Goal: Task Accomplishment & Management: Use online tool/utility

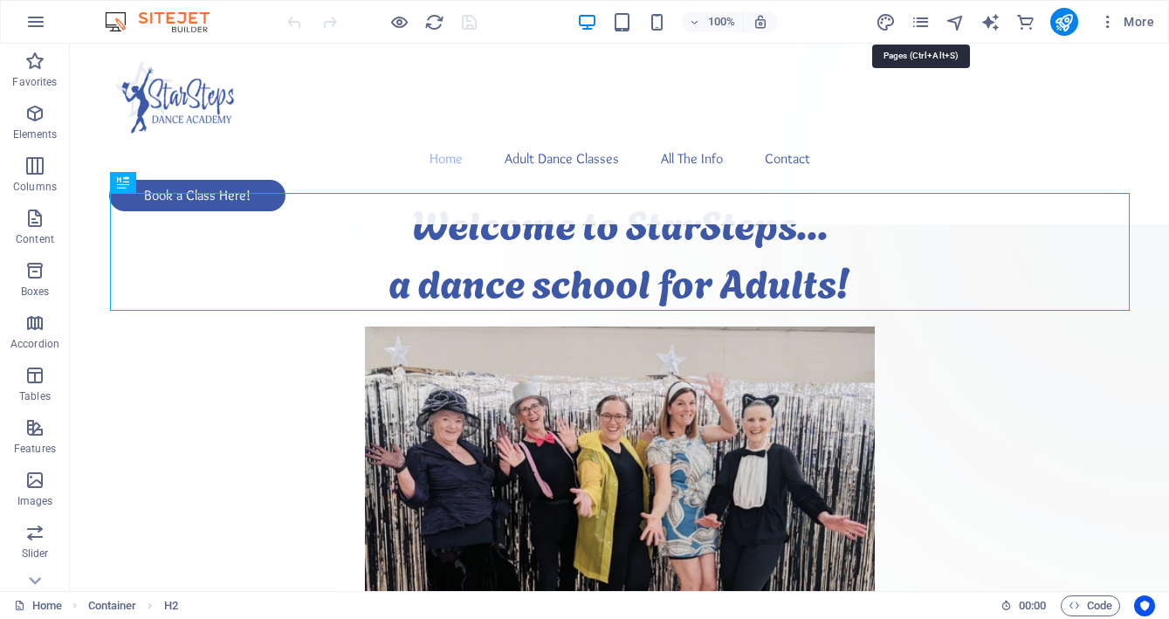
drag, startPoint x: 924, startPoint y: 19, endPoint x: 919, endPoint y: 38, distance: 19.1
click at [924, 19] on icon "pages" at bounding box center [921, 22] width 20 height 20
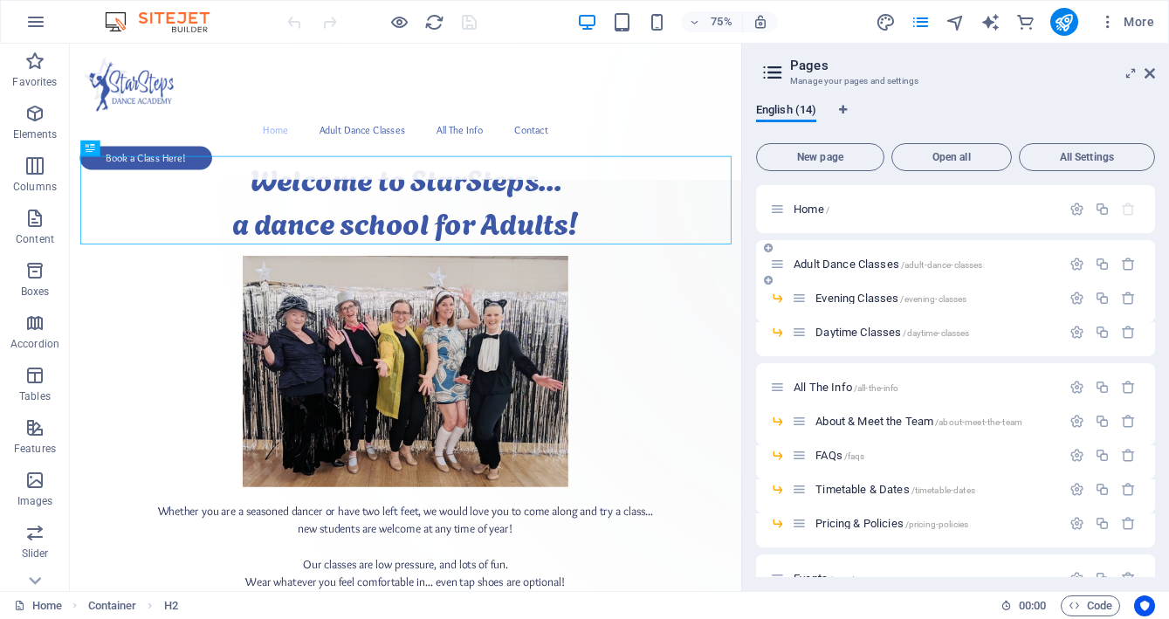
click at [850, 267] on span "Adult Dance Classes /adult-dance-classes" at bounding box center [888, 264] width 189 height 13
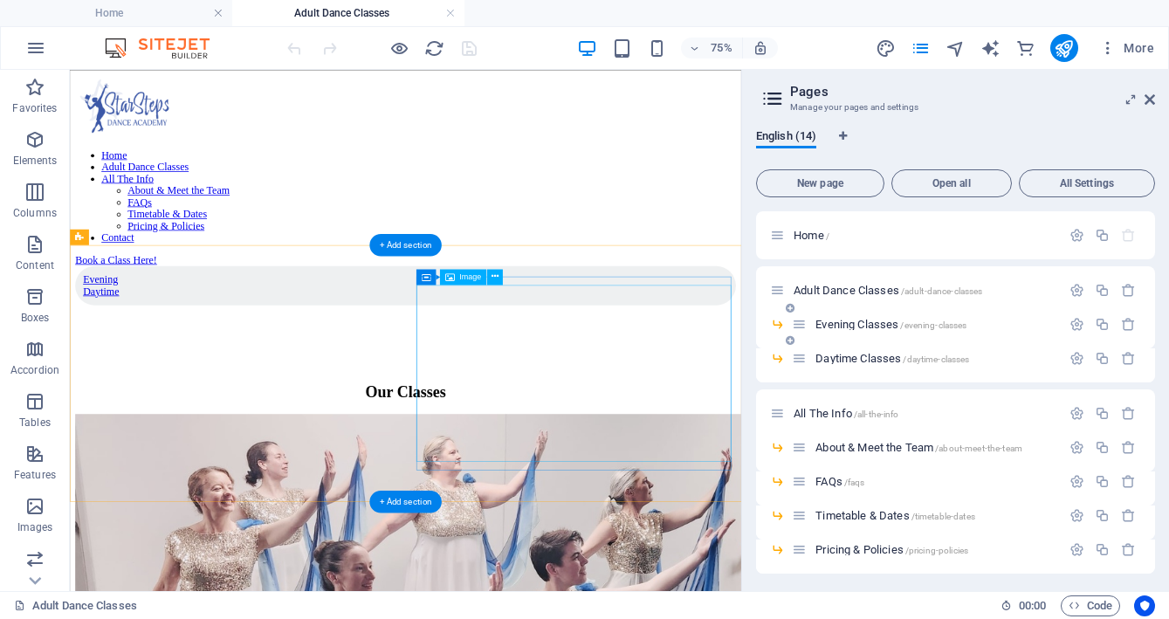
scroll to position [1974, 0]
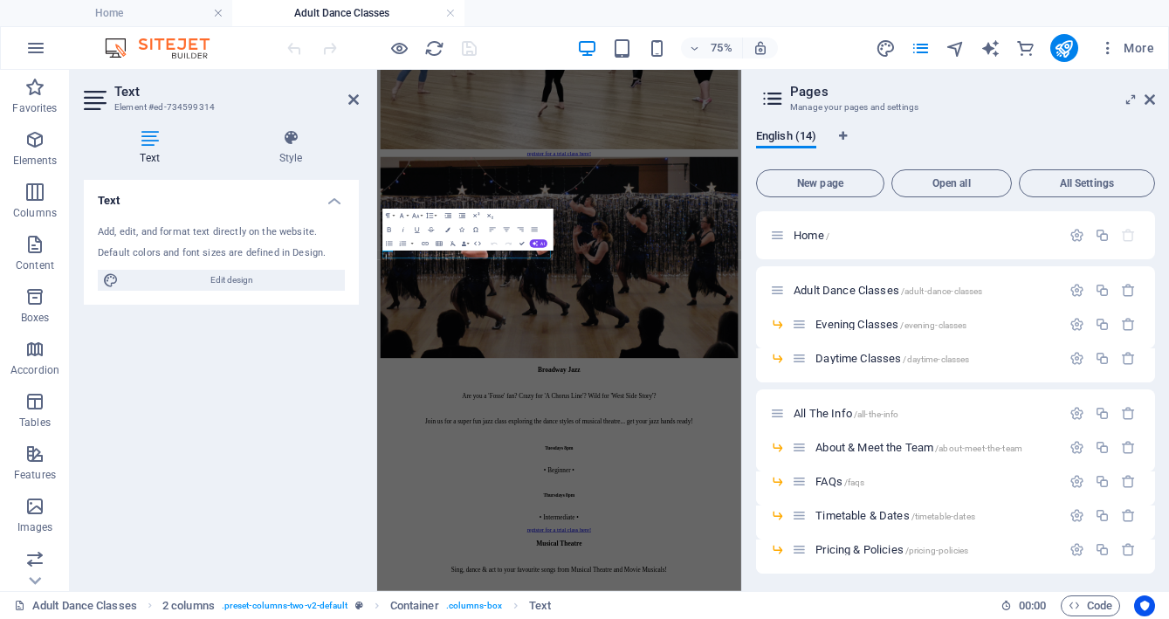
scroll to position [1976, 0]
drag, startPoint x: 656, startPoint y: 535, endPoint x: 500, endPoint y: 533, distance: 156.4
copy span "• Beginner •"
click at [1155, 98] on aside "Pages Manage your pages and settings English (14) New page Open all All Setting…" at bounding box center [955, 330] width 428 height 521
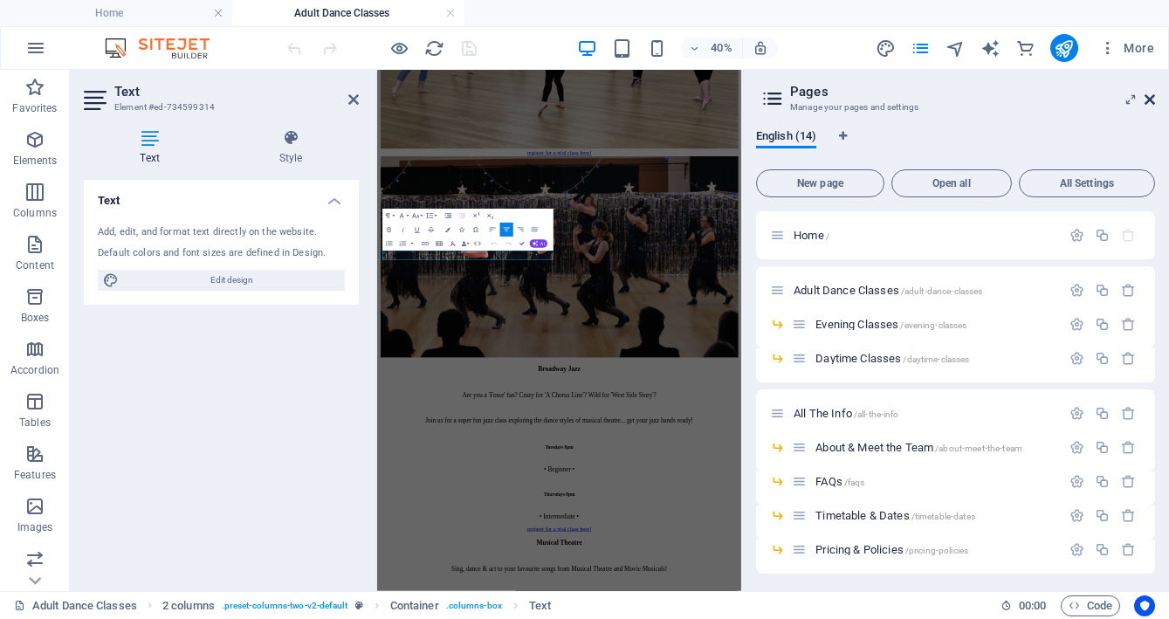
click at [1152, 102] on icon at bounding box center [1150, 100] width 10 height 14
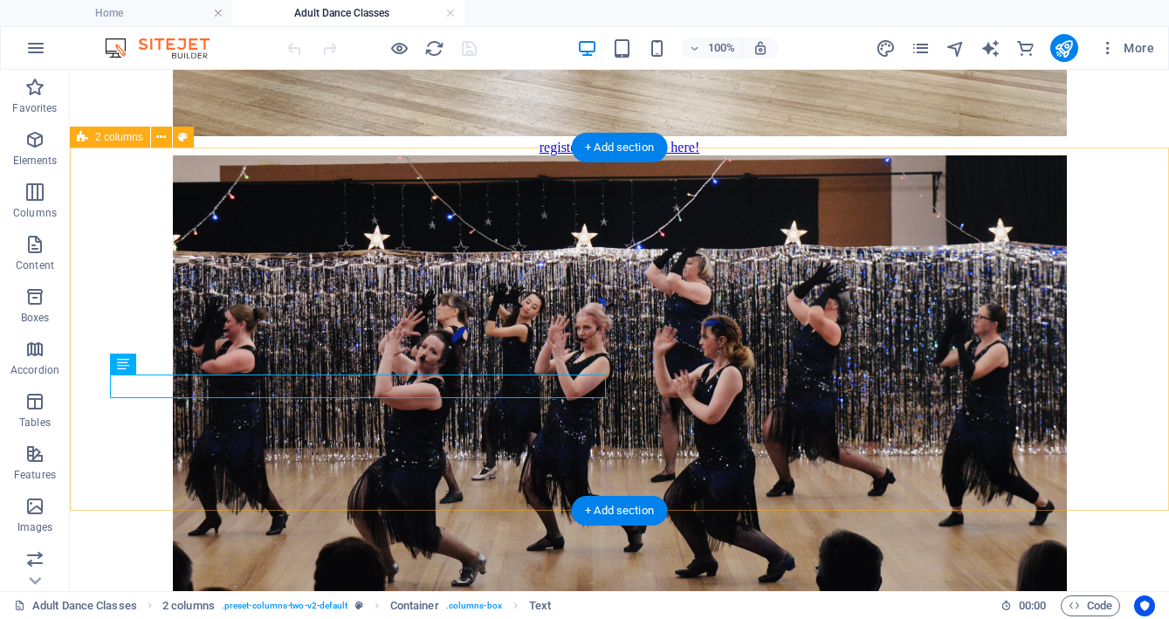
scroll to position [2241, 0]
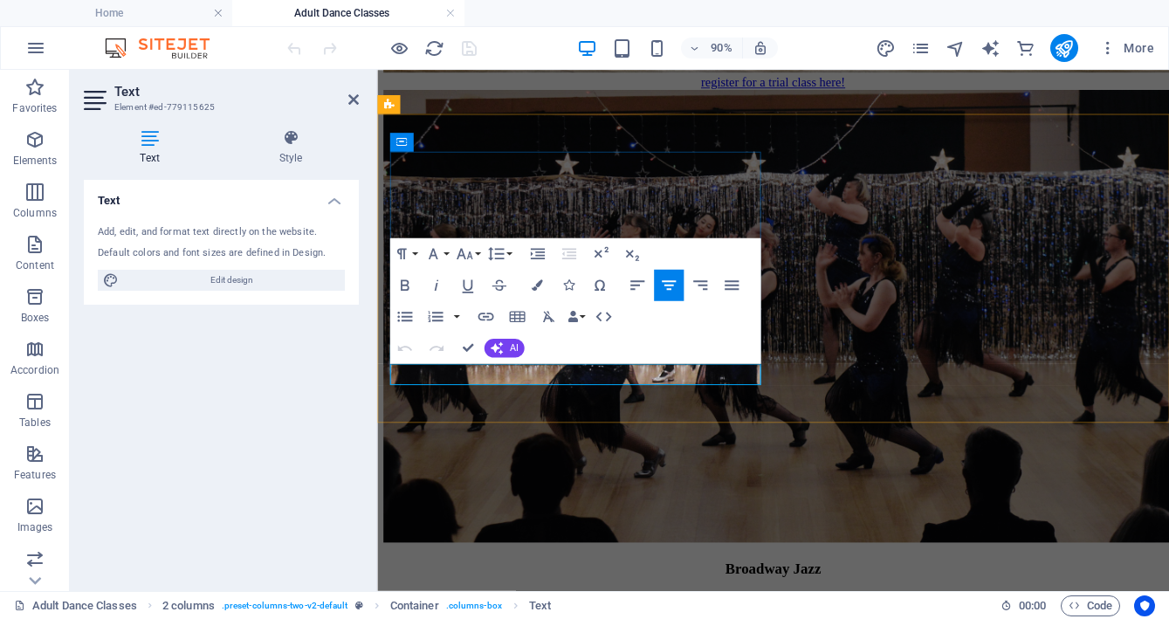
drag, startPoint x: 653, startPoint y: 409, endPoint x: 462, endPoint y: 415, distance: 191.4
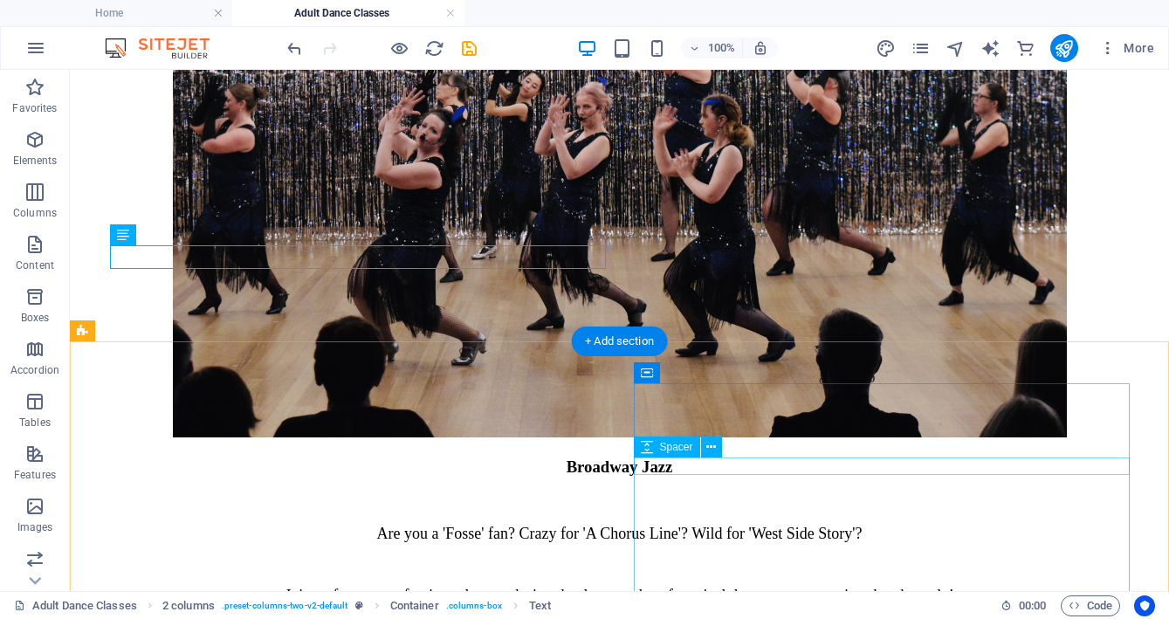
scroll to position [2259, 0]
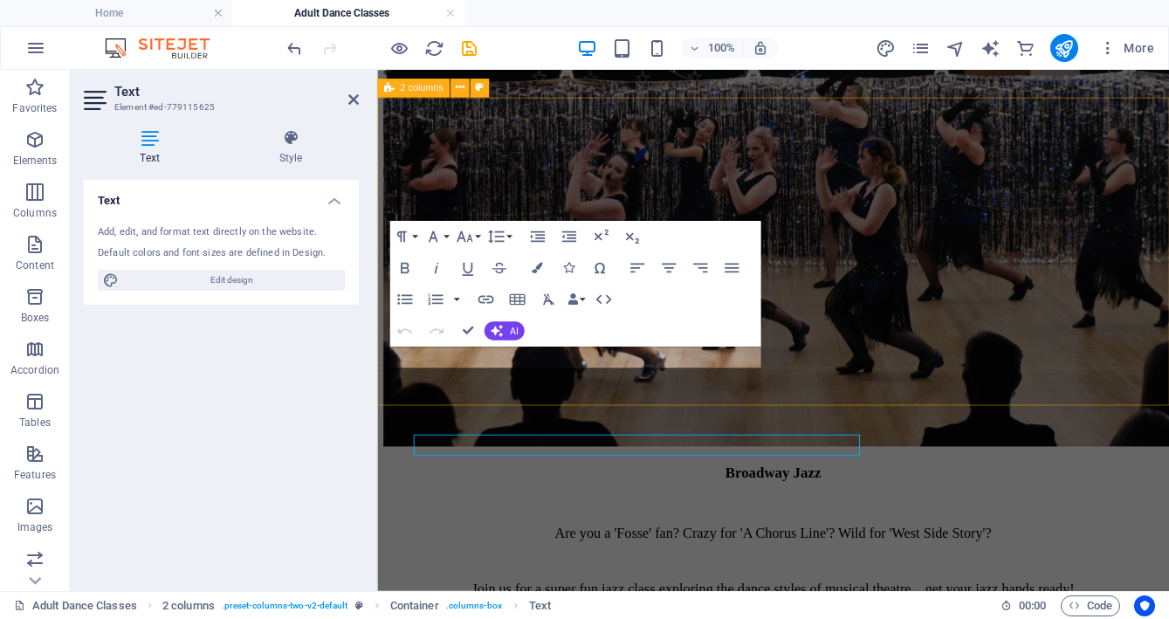
scroll to position [2172, 0]
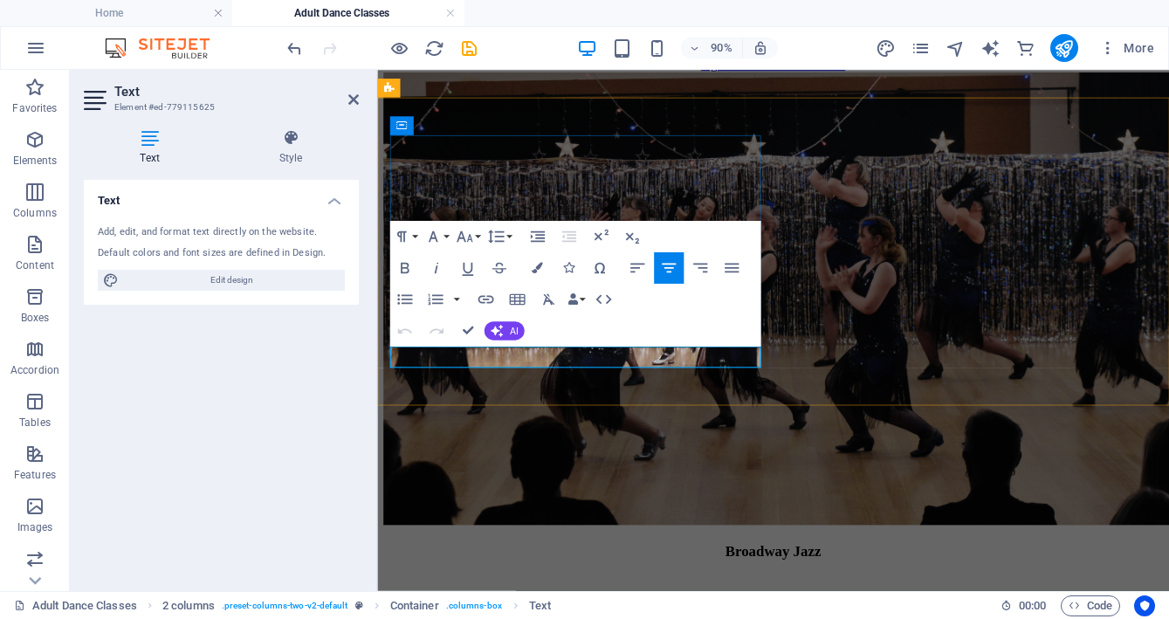
drag, startPoint x: 643, startPoint y: 392, endPoint x: 490, endPoint y: 396, distance: 152.9
click at [540, 267] on icon "button" at bounding box center [536, 268] width 11 height 11
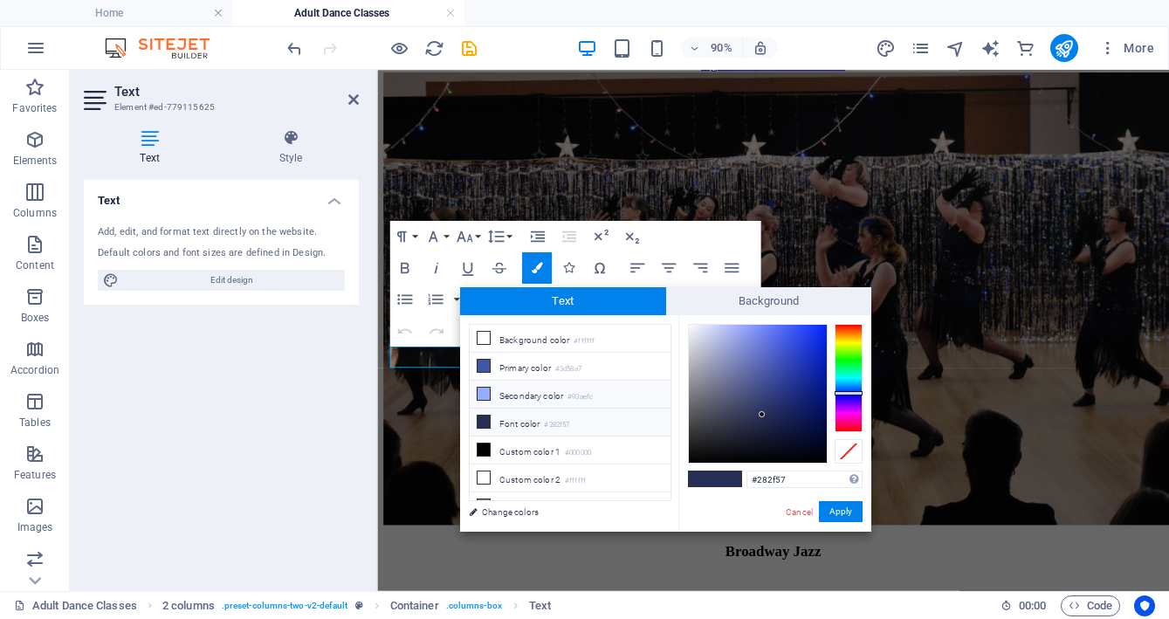
drag, startPoint x: 485, startPoint y: 367, endPoint x: 534, endPoint y: 385, distance: 52.2
click at [485, 367] on icon at bounding box center [484, 366] width 12 height 12
type input "#3d58a7"
click at [840, 514] on button "Apply" at bounding box center [841, 511] width 44 height 21
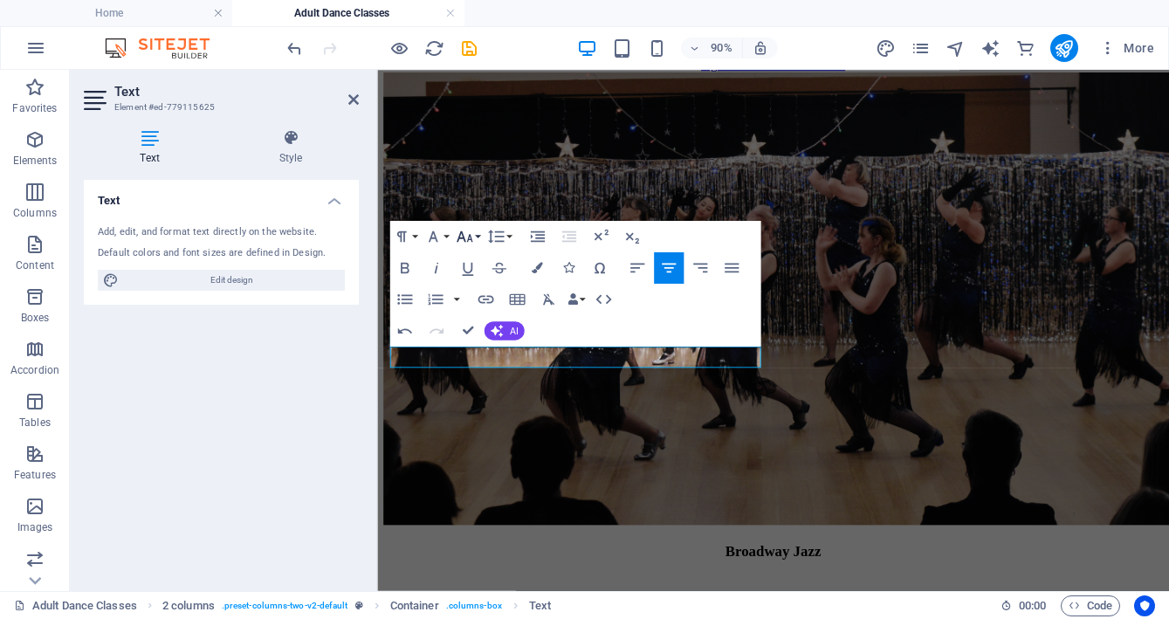
click at [468, 238] on icon "button" at bounding box center [465, 236] width 16 height 11
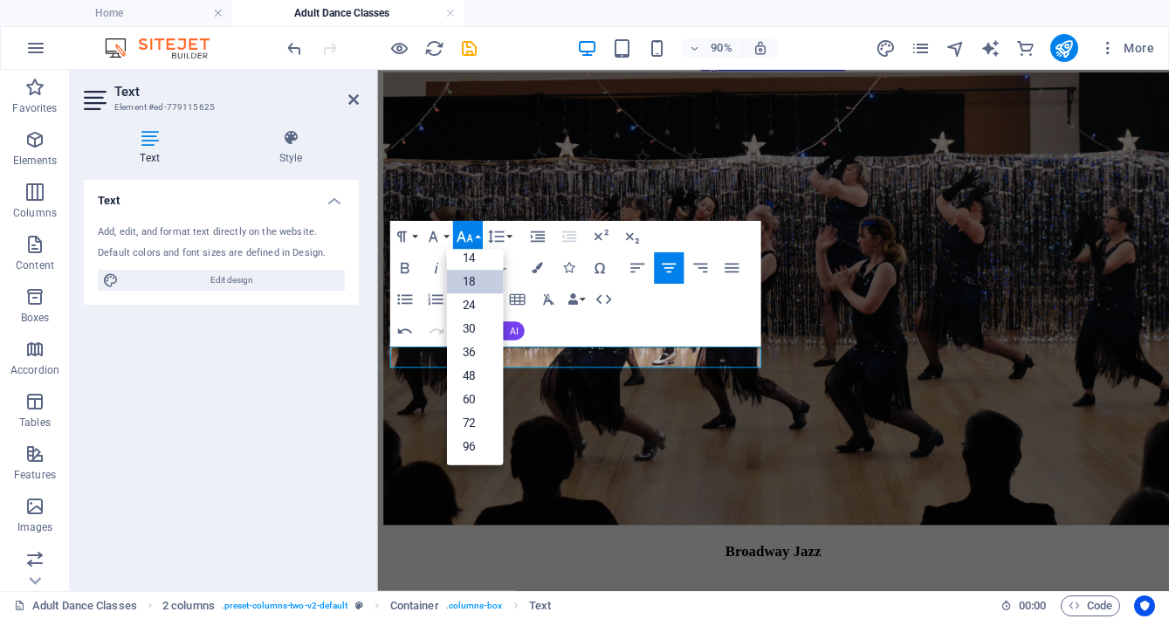
scroll to position [141, 0]
click at [469, 253] on link "14" at bounding box center [474, 259] width 57 height 24
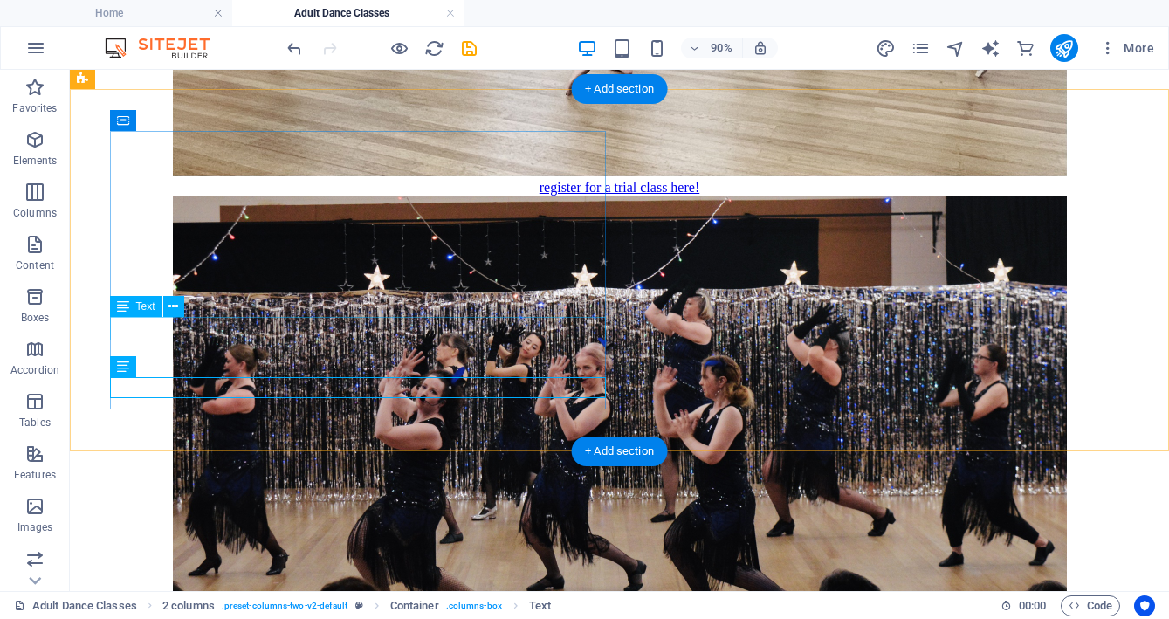
scroll to position [2271, 0]
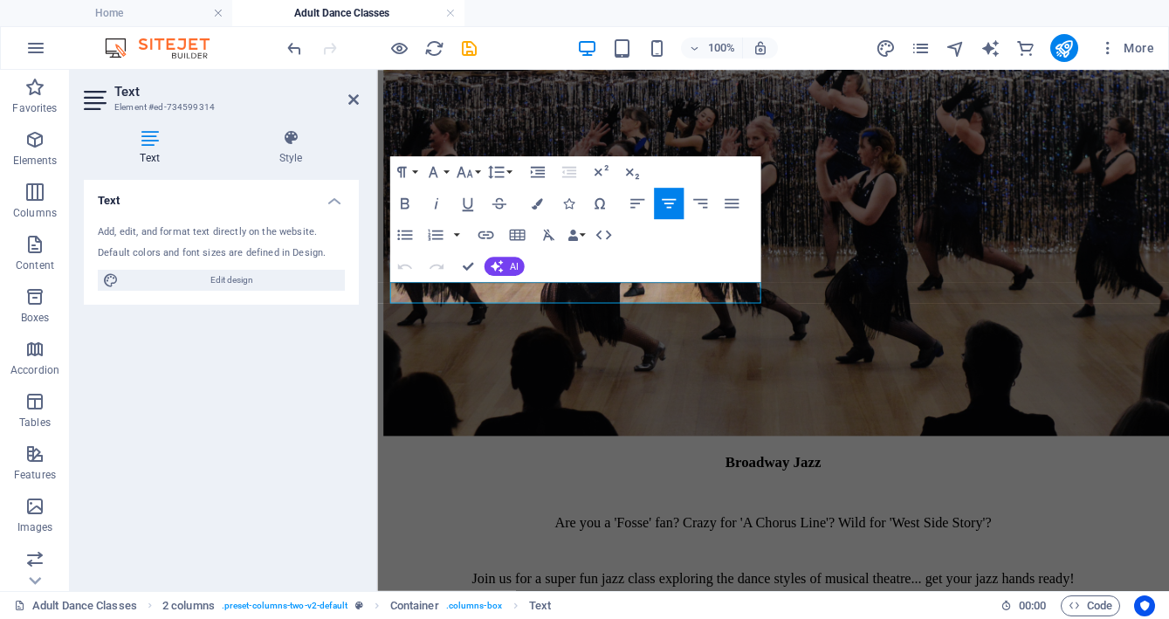
scroll to position [2183, 0]
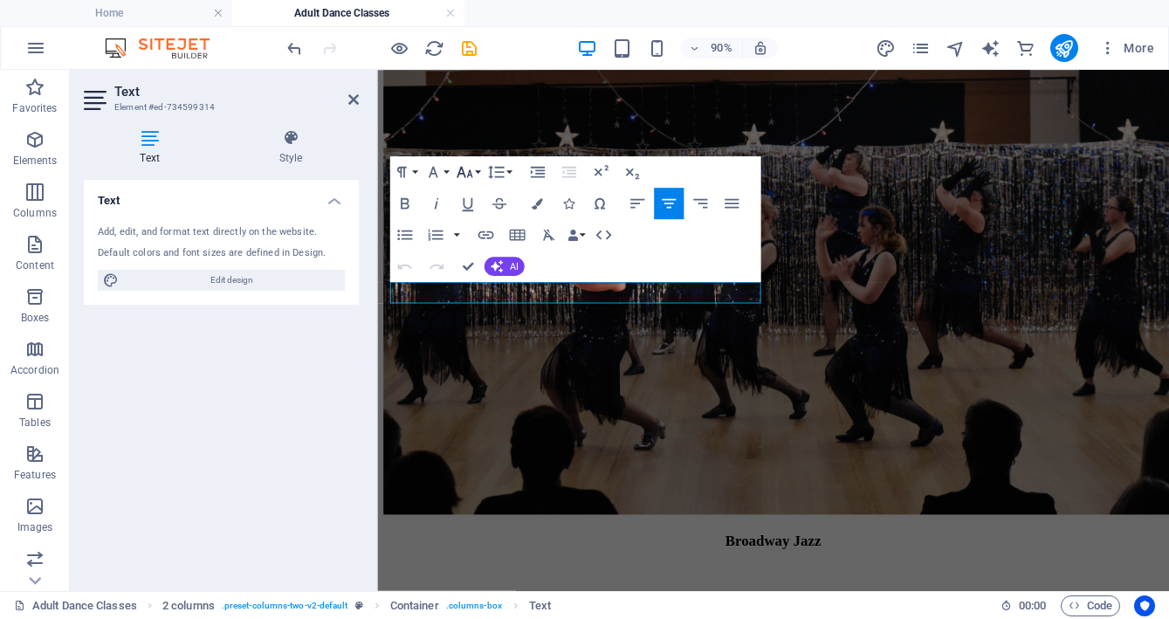
click at [466, 176] on icon "button" at bounding box center [464, 172] width 19 height 19
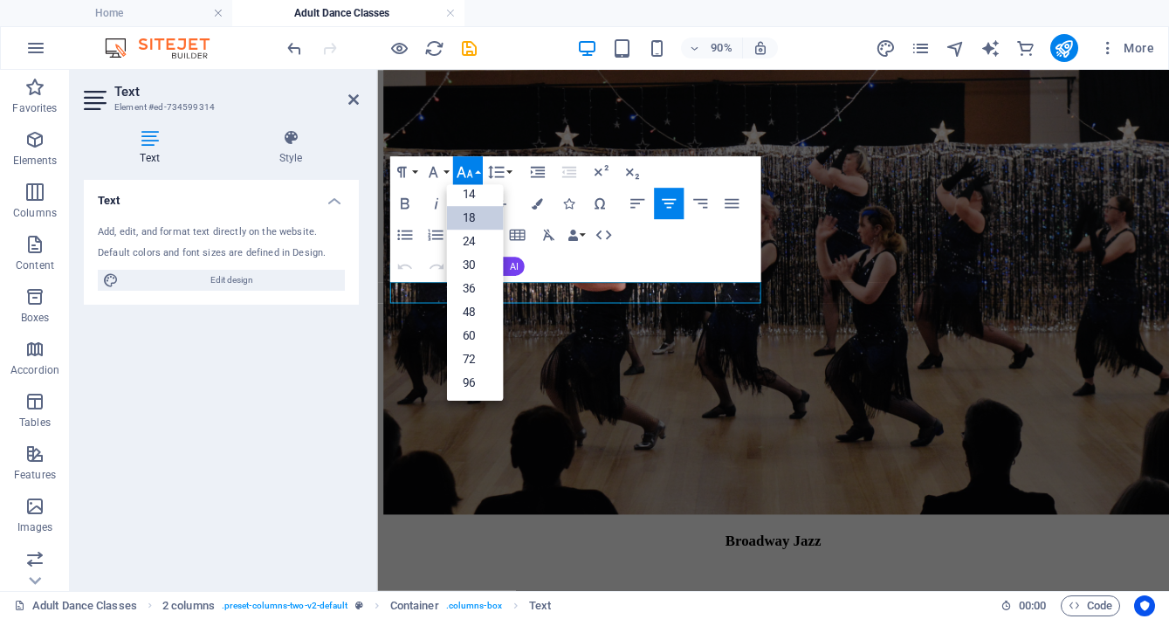
scroll to position [141, 0]
click at [466, 176] on icon "button" at bounding box center [464, 172] width 19 height 19
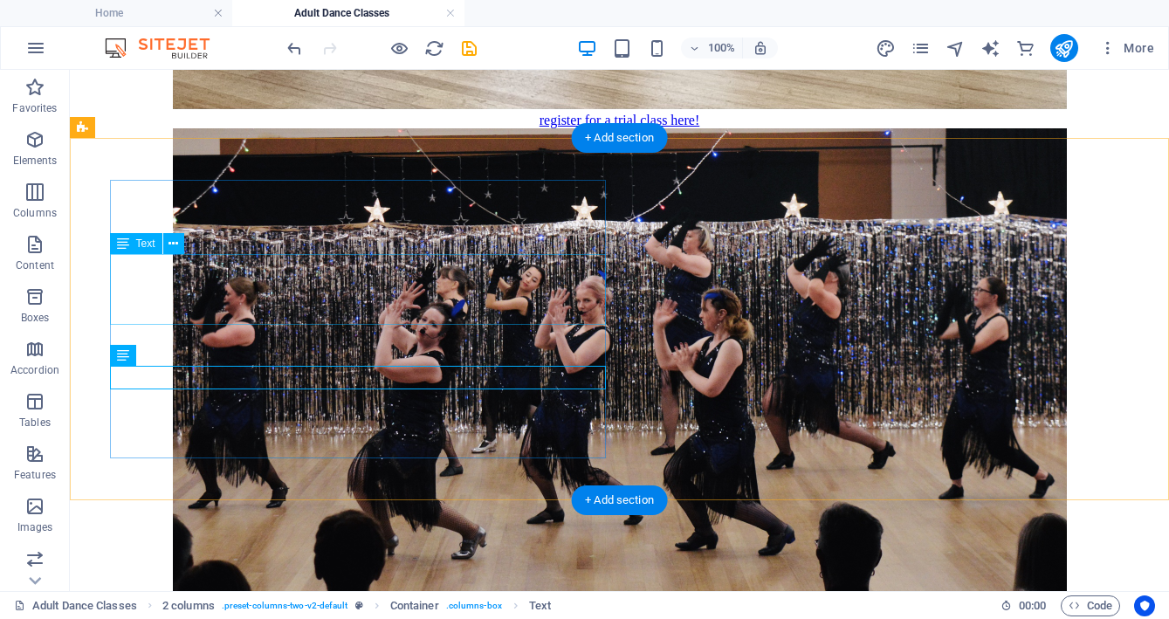
scroll to position [2246, 0]
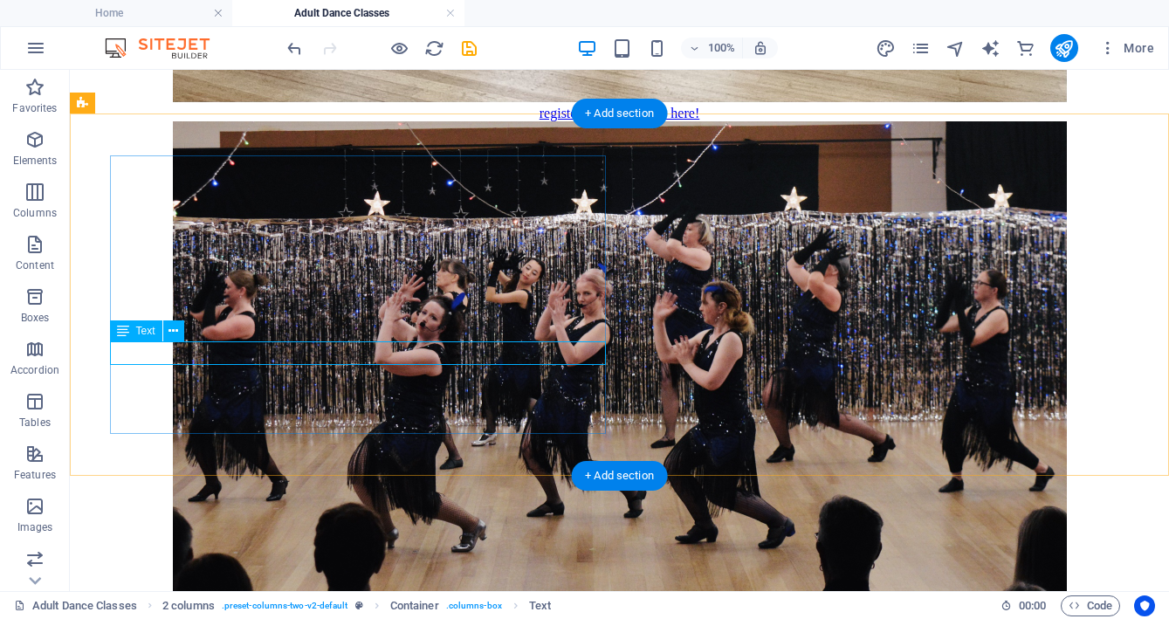
click at [171, 334] on icon at bounding box center [174, 331] width 10 height 18
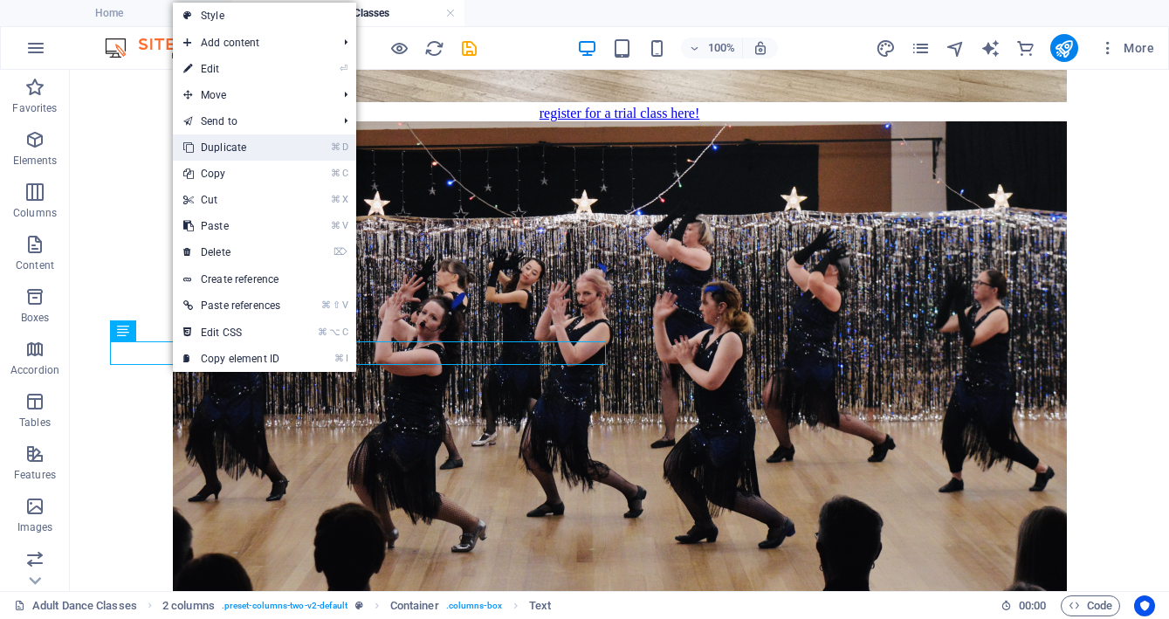
click at [224, 147] on link "⌘ D Duplicate" at bounding box center [232, 147] width 118 height 26
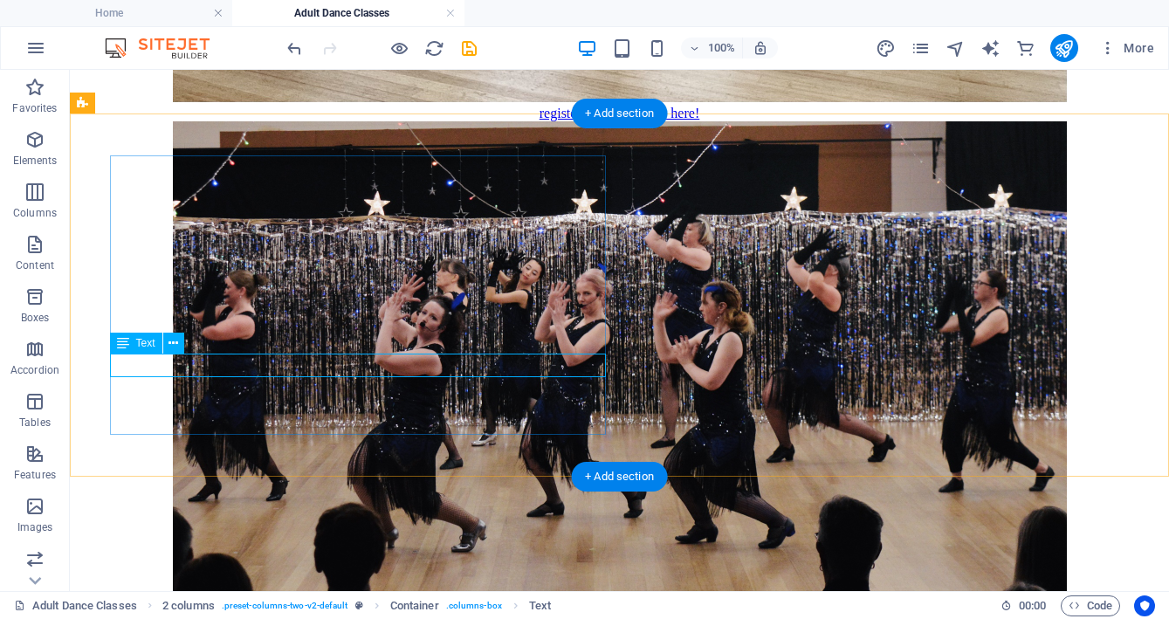
scroll to position [2248, 0]
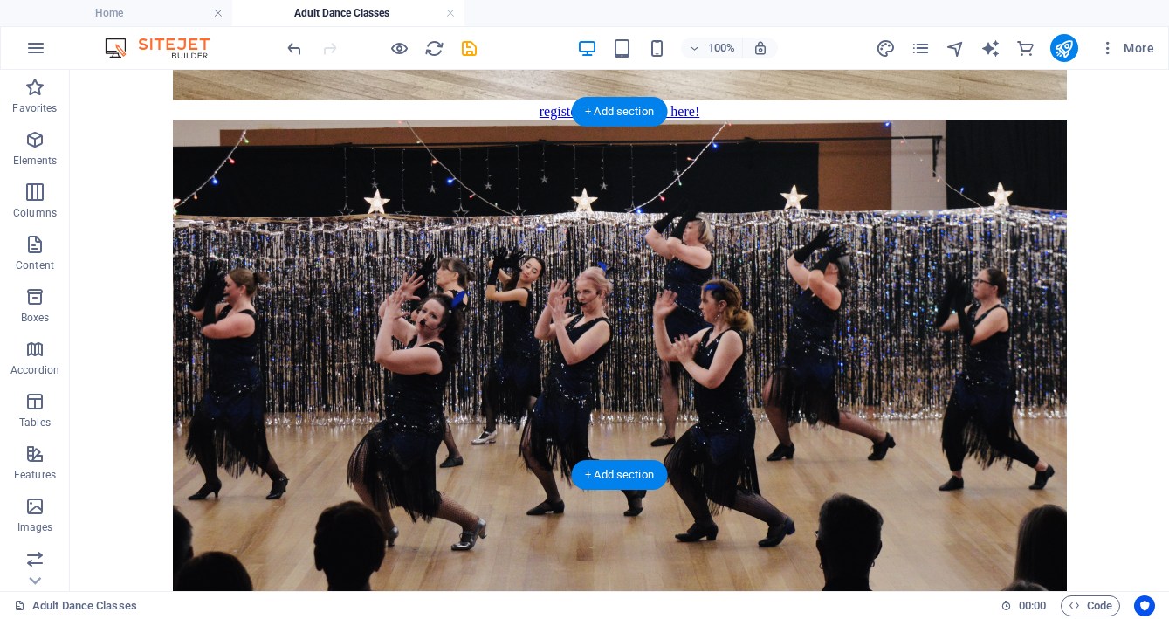
drag, startPoint x: 369, startPoint y: 365, endPoint x: 368, endPoint y: 418, distance: 53.3
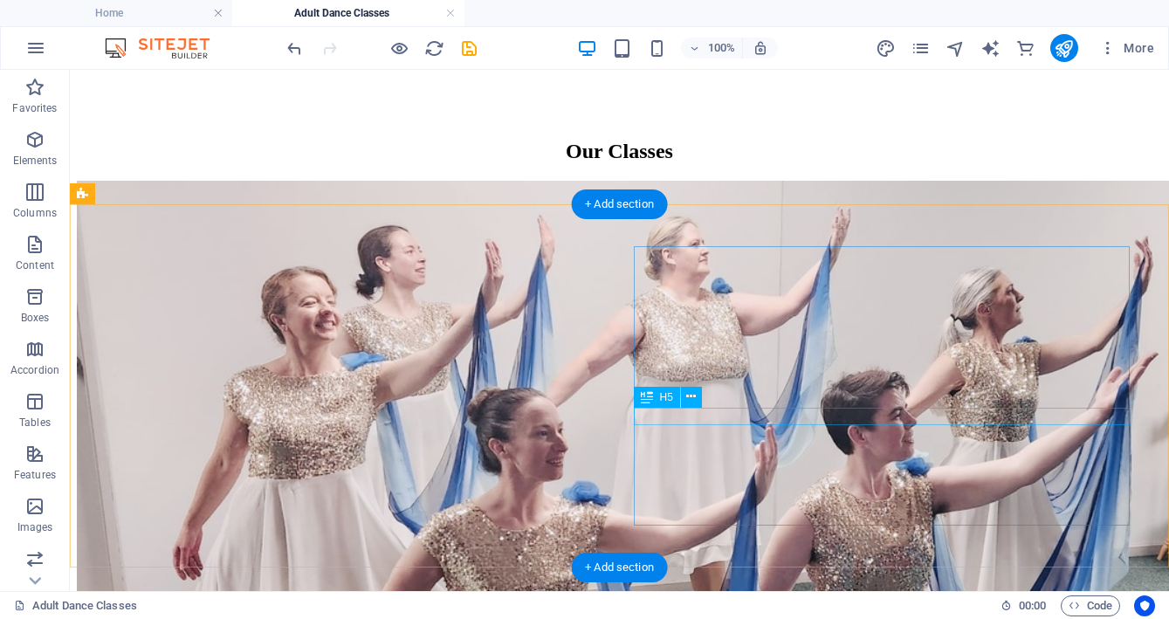
scroll to position [0, 0]
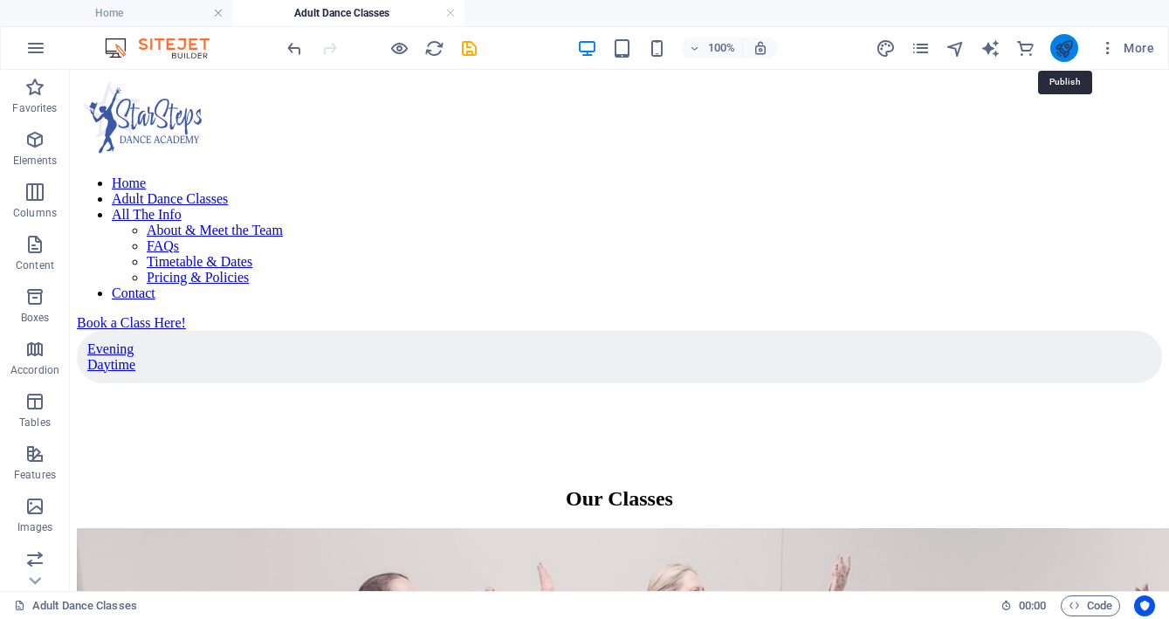
click at [1071, 39] on icon "publish" at bounding box center [1064, 48] width 20 height 20
